Goal: Information Seeking & Learning: Compare options

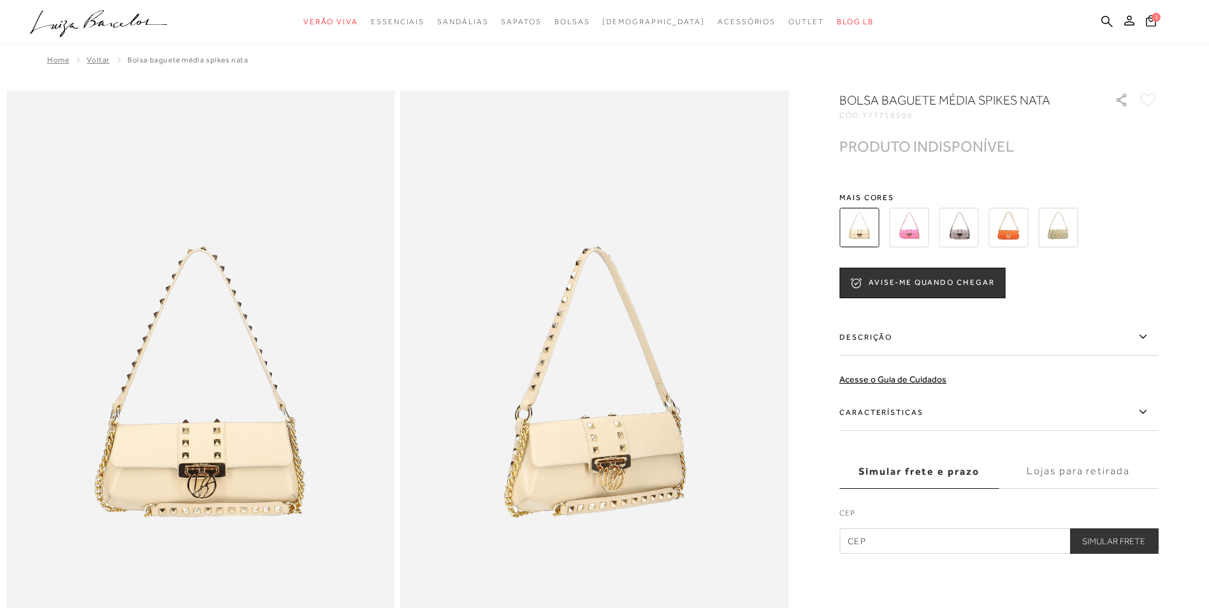
click at [966, 230] on img at bounding box center [959, 228] width 40 height 40
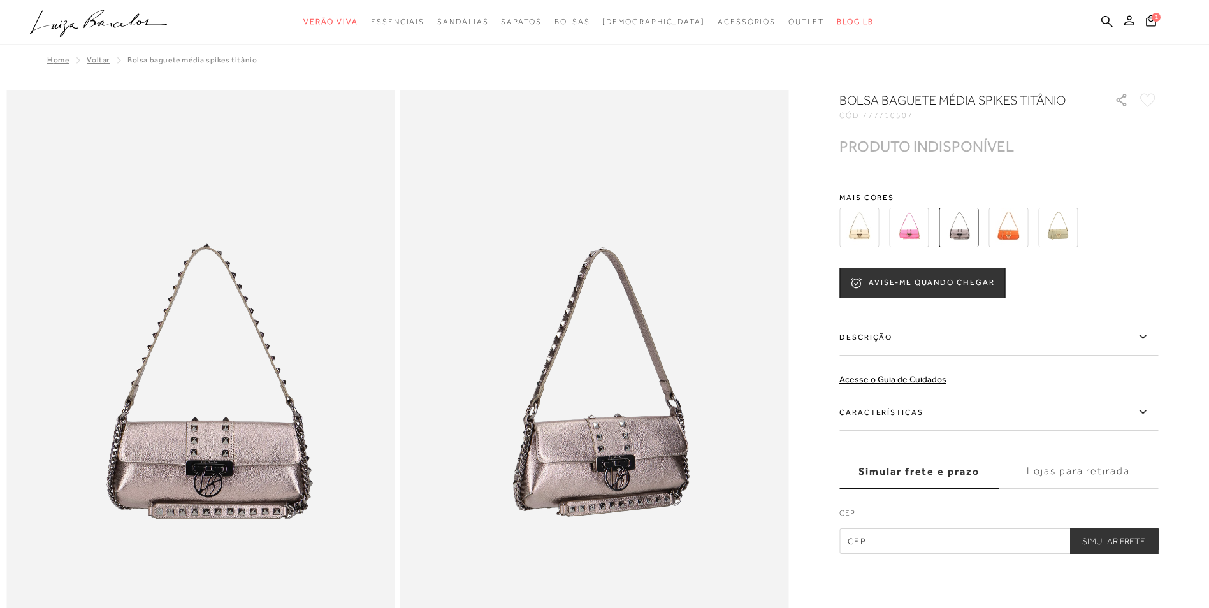
click at [1015, 231] on img at bounding box center [1009, 228] width 40 height 40
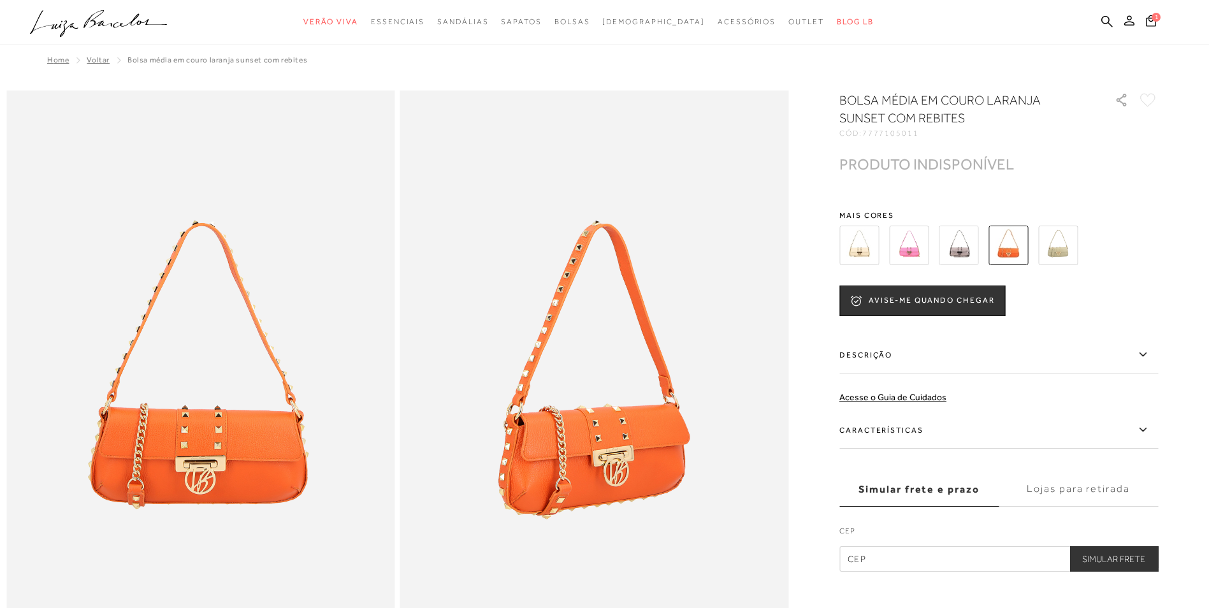
click at [1058, 248] on img at bounding box center [1059, 246] width 40 height 40
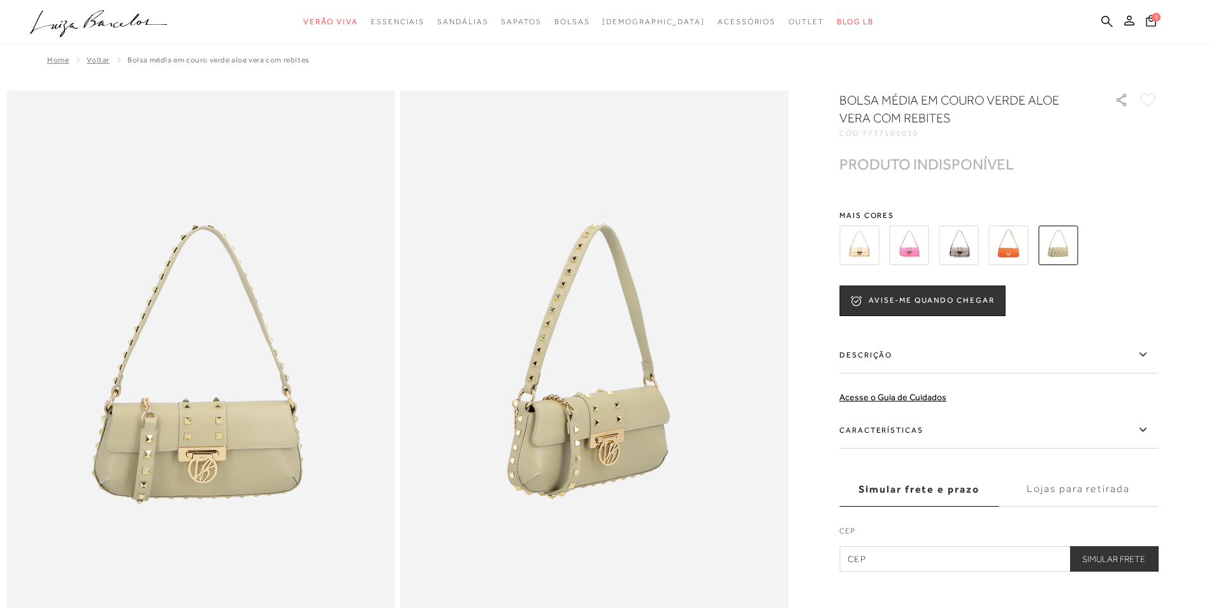
click at [920, 247] on img at bounding box center [909, 246] width 40 height 40
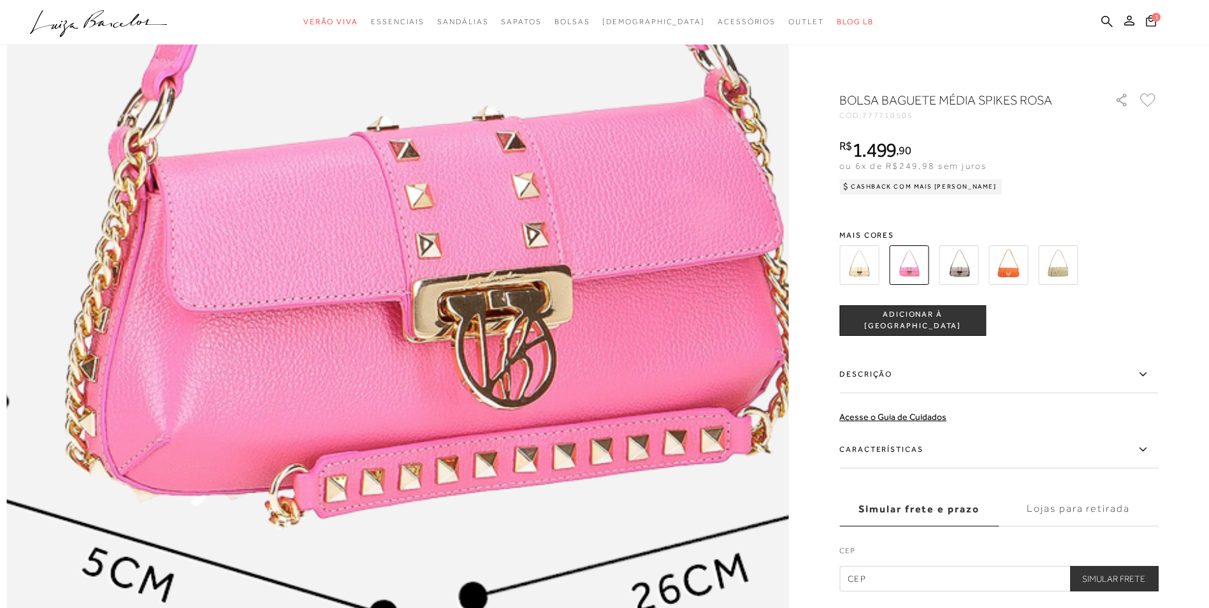
scroll to position [1594, 0]
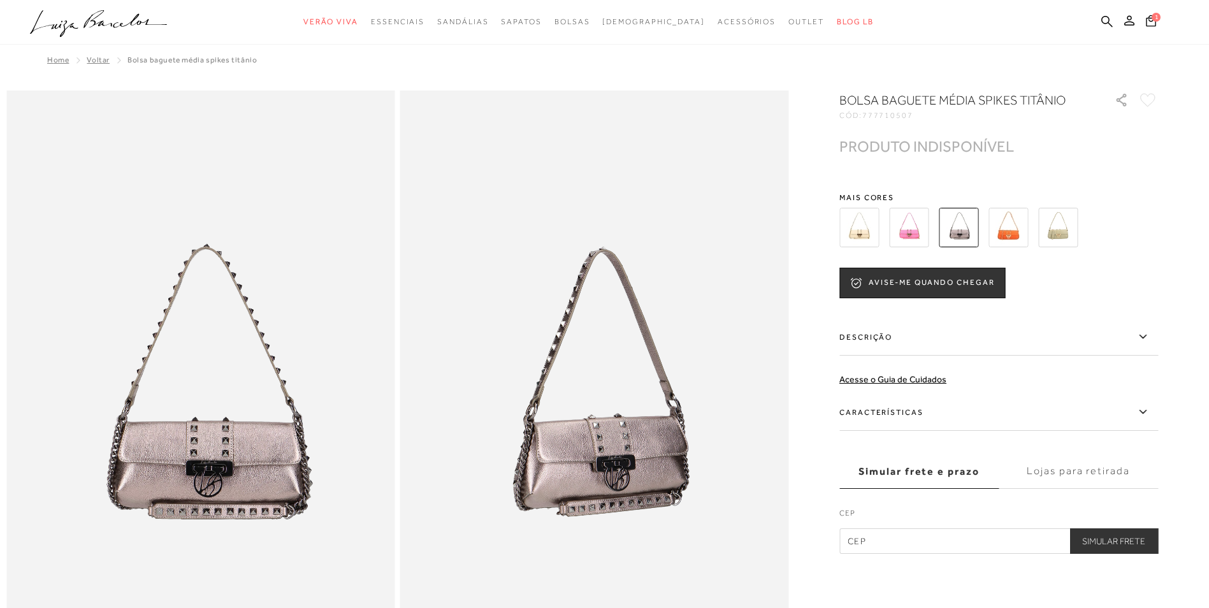
click at [859, 225] on img at bounding box center [860, 228] width 40 height 40
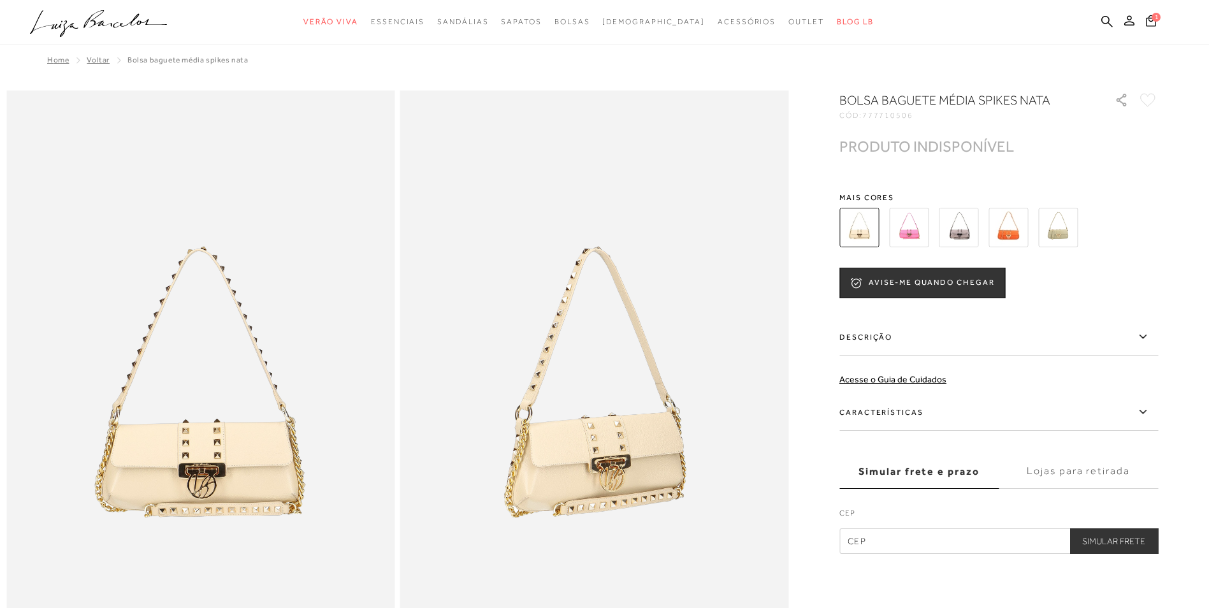
click at [1012, 230] on img at bounding box center [1009, 228] width 40 height 40
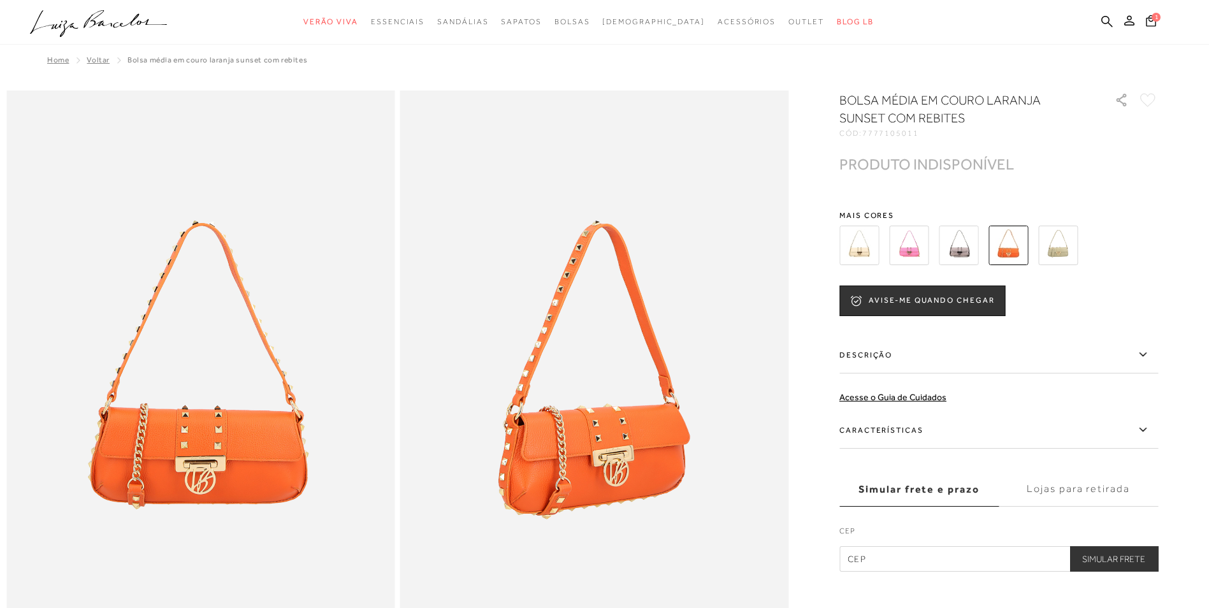
click at [1063, 245] on img at bounding box center [1059, 246] width 40 height 40
